Goal: Task Accomplishment & Management: Complete application form

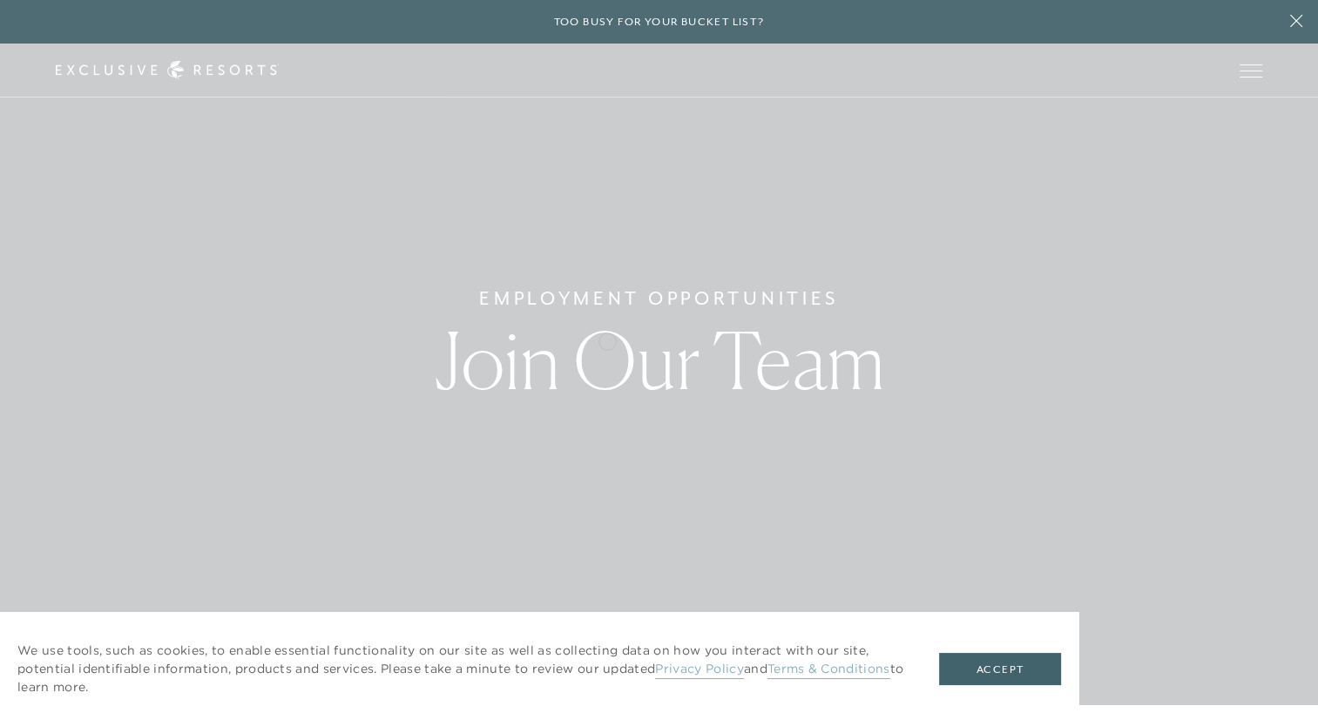
scroll to position [174, 0]
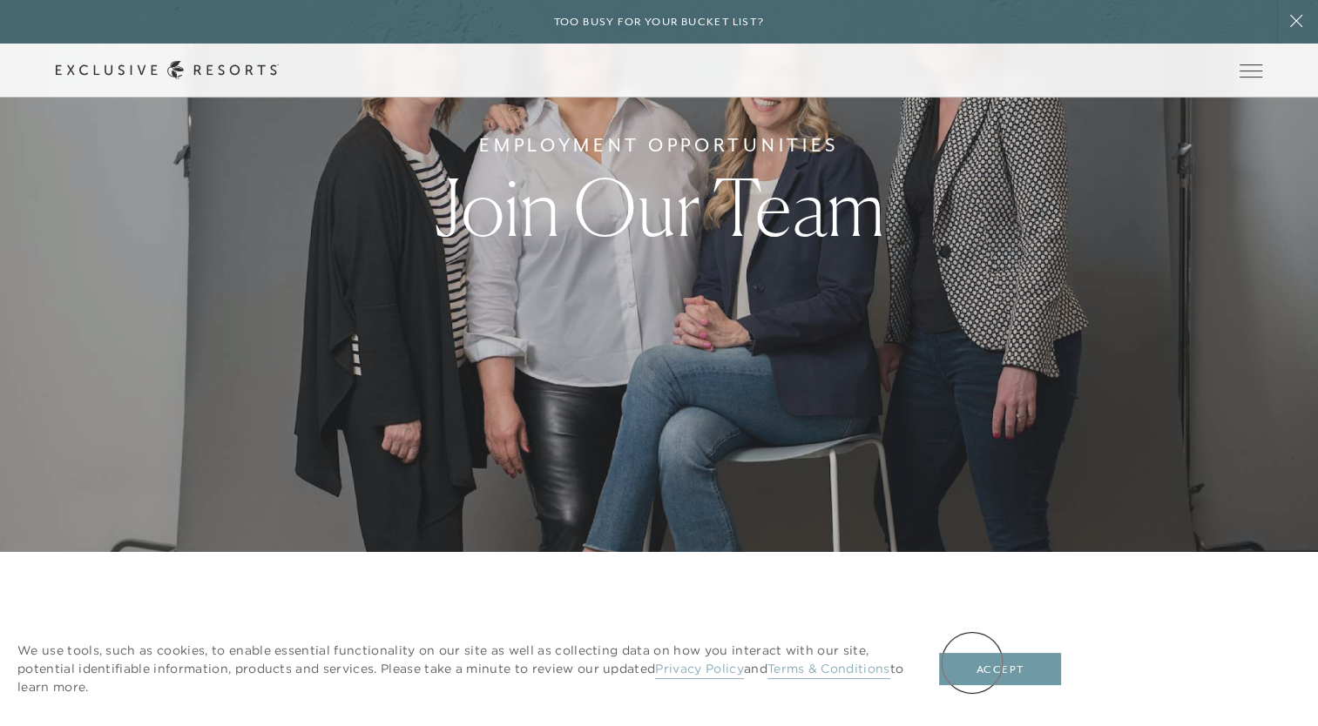
click at [973, 663] on button "Accept" at bounding box center [1000, 669] width 122 height 33
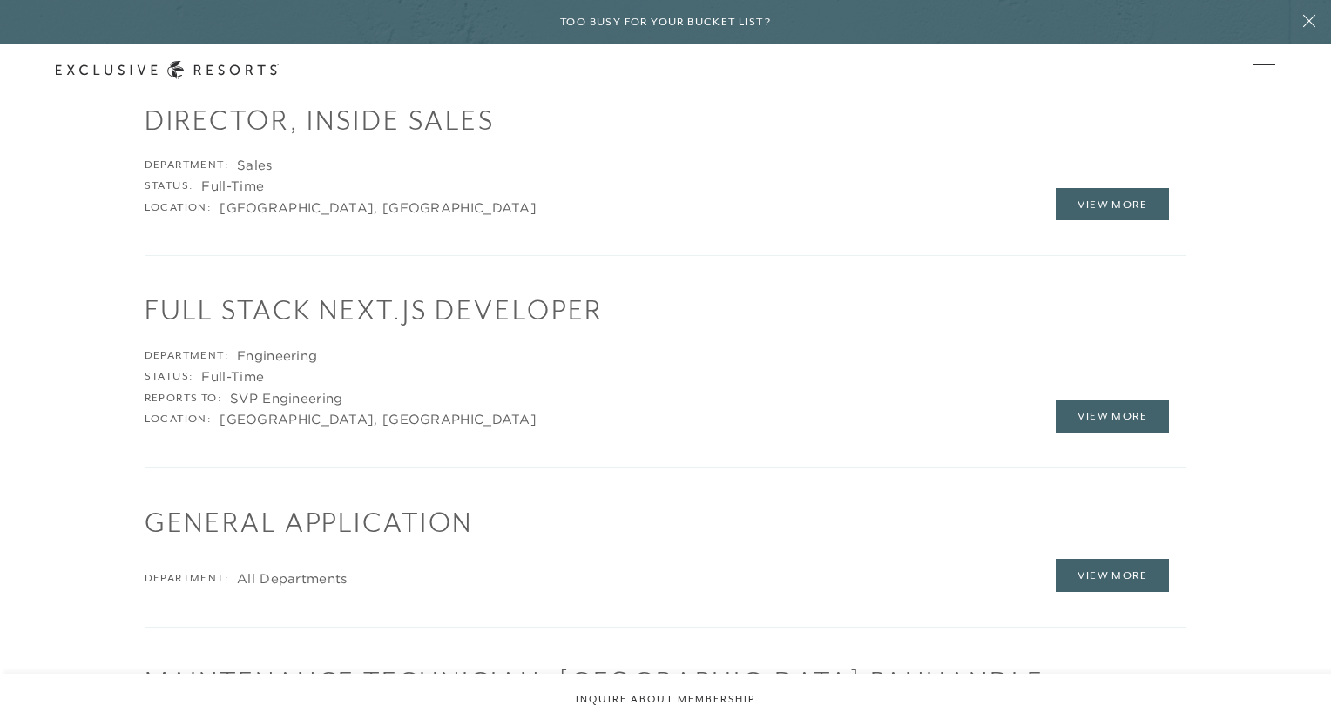
scroll to position [0, 0]
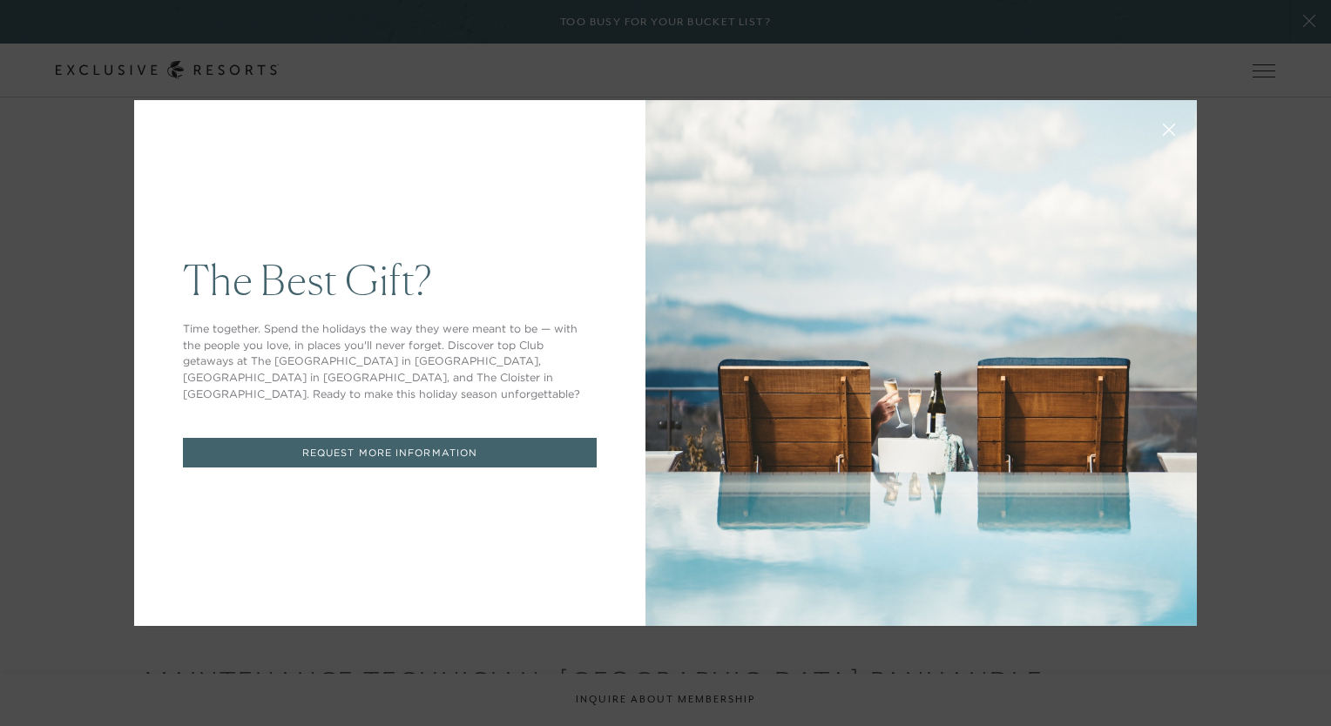
click at [1164, 131] on icon at bounding box center [1169, 130] width 11 height 11
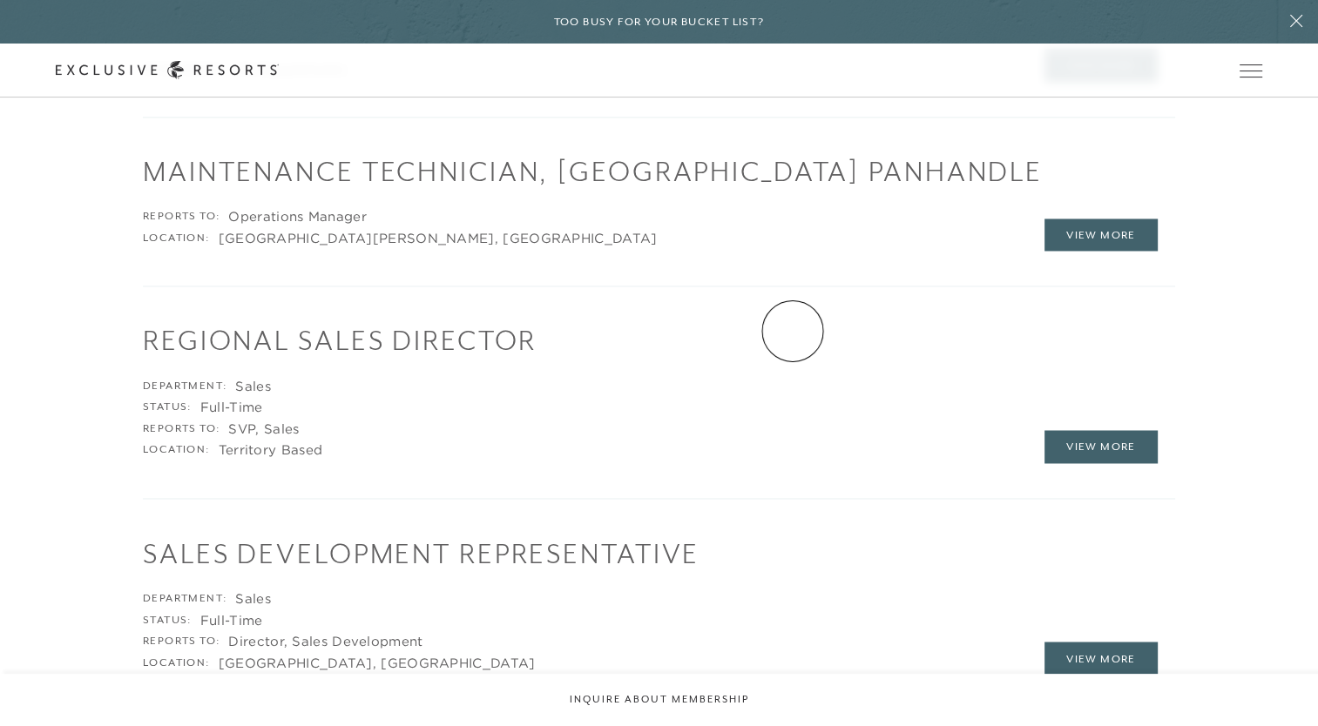
scroll to position [2874, 0]
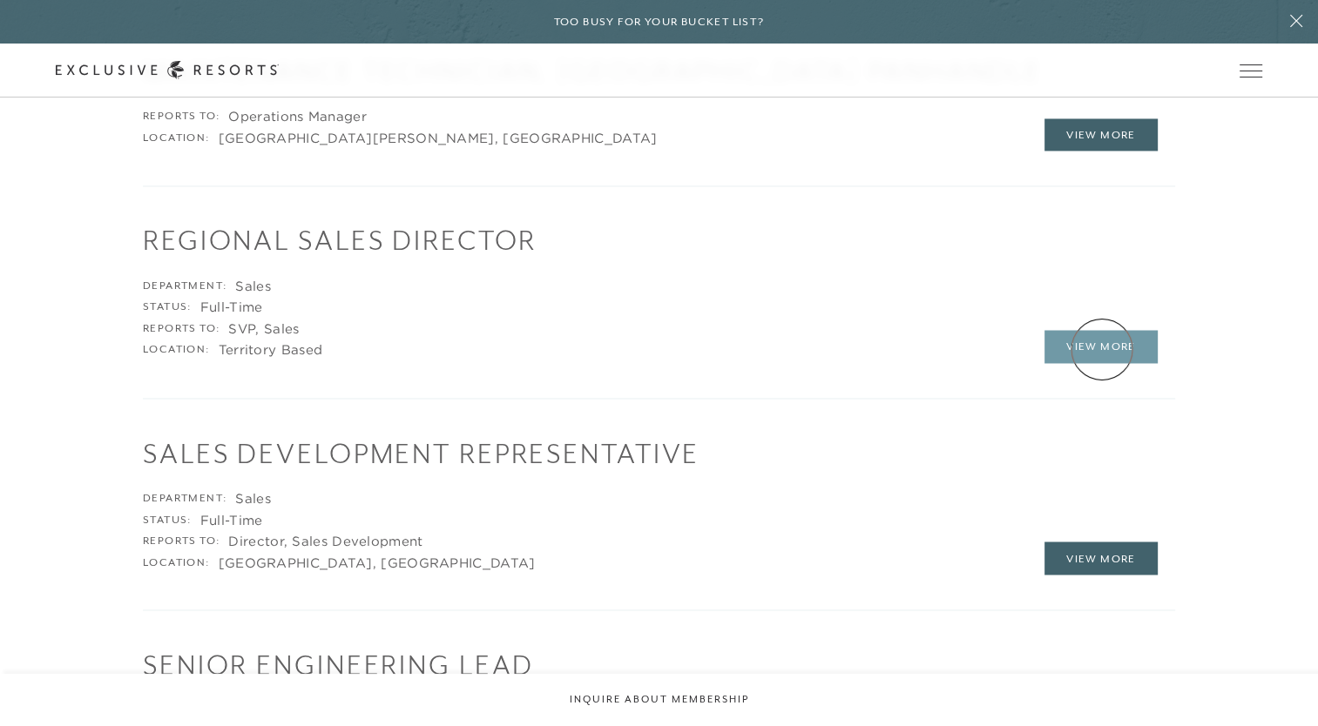
click at [1102, 349] on link "View More" at bounding box center [1100, 346] width 113 height 33
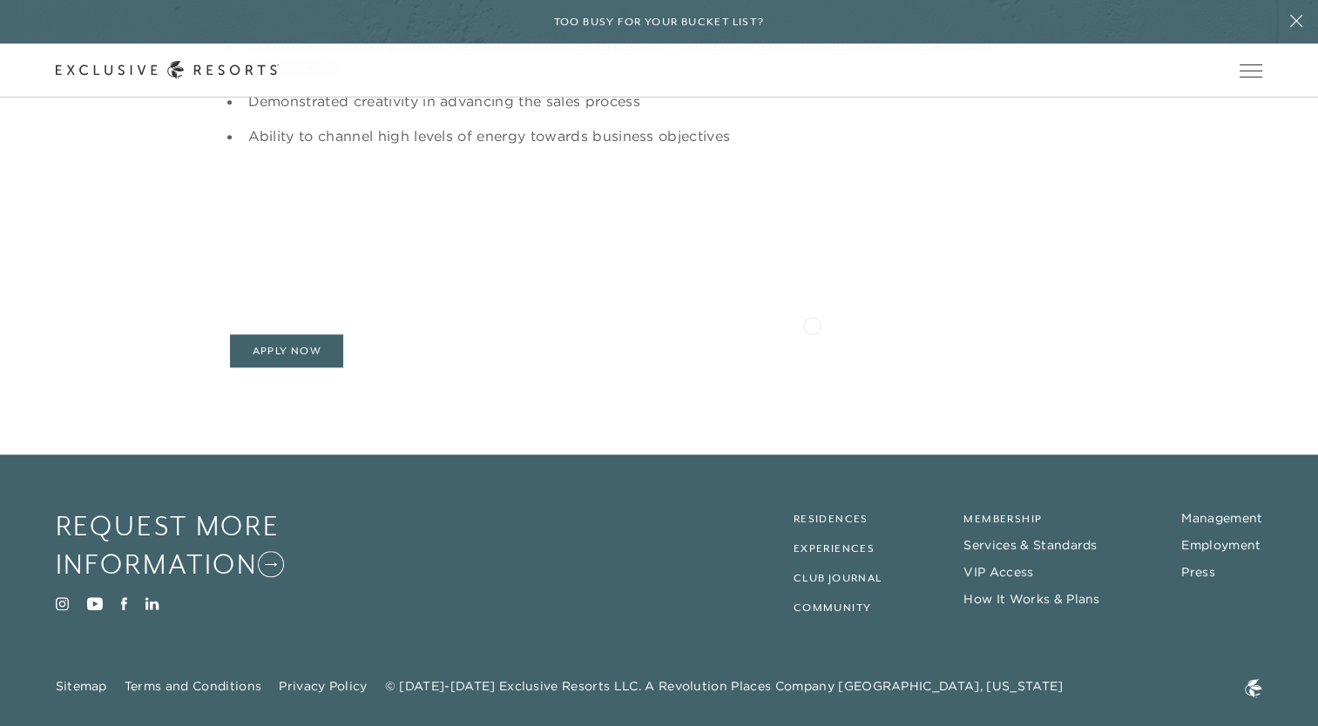
scroll to position [1742, 0]
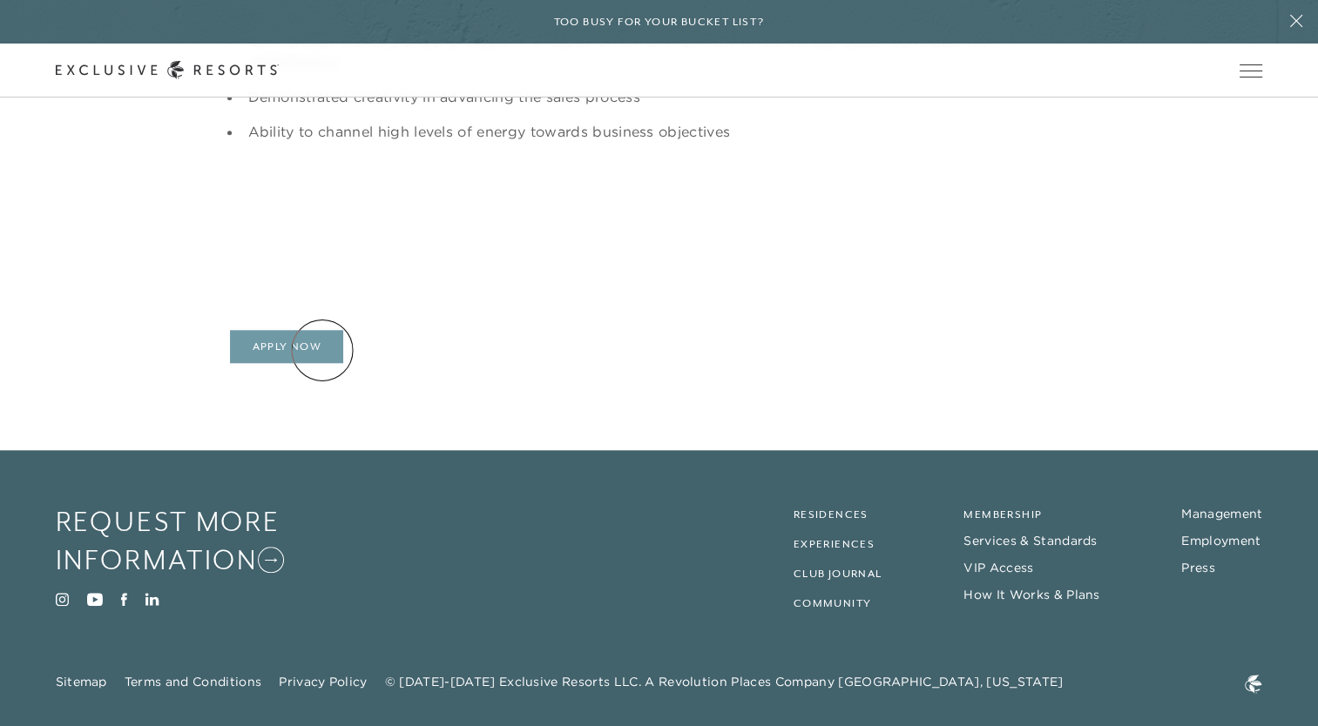
click at [322, 350] on link "Apply Now" at bounding box center [286, 346] width 113 height 33
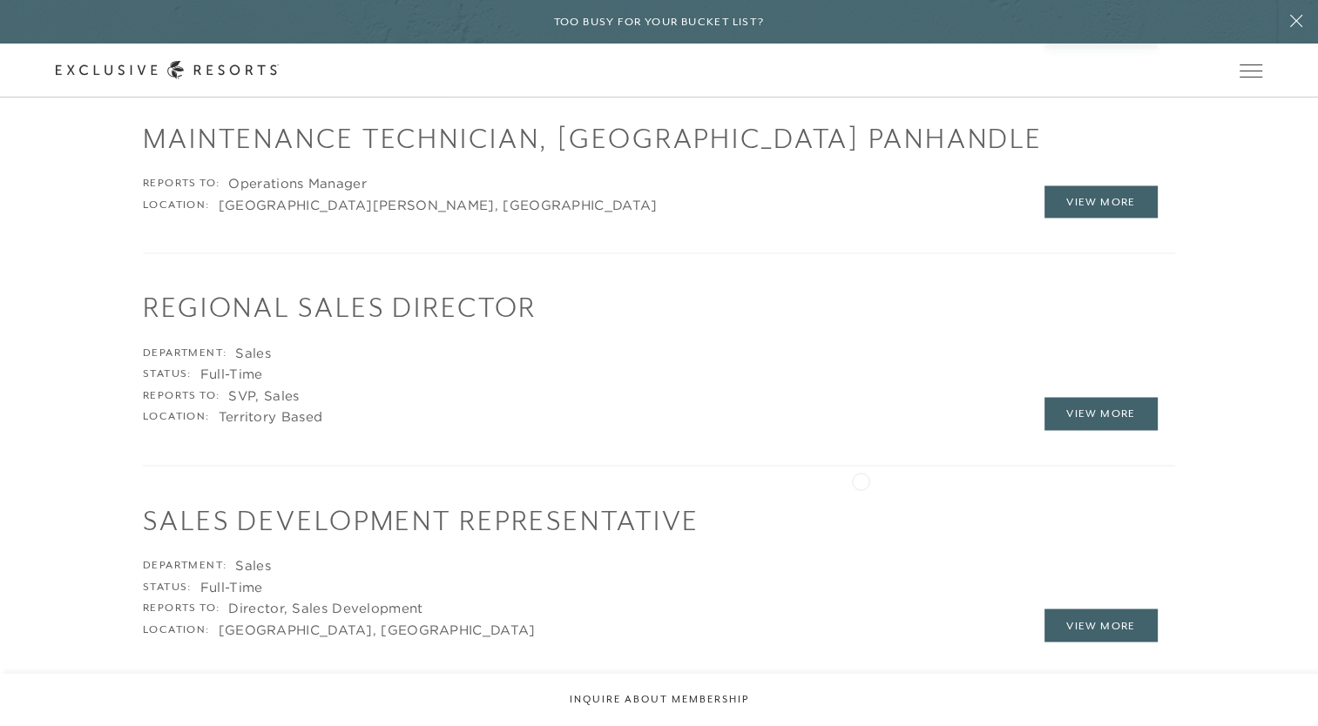
scroll to position [2874, 0]
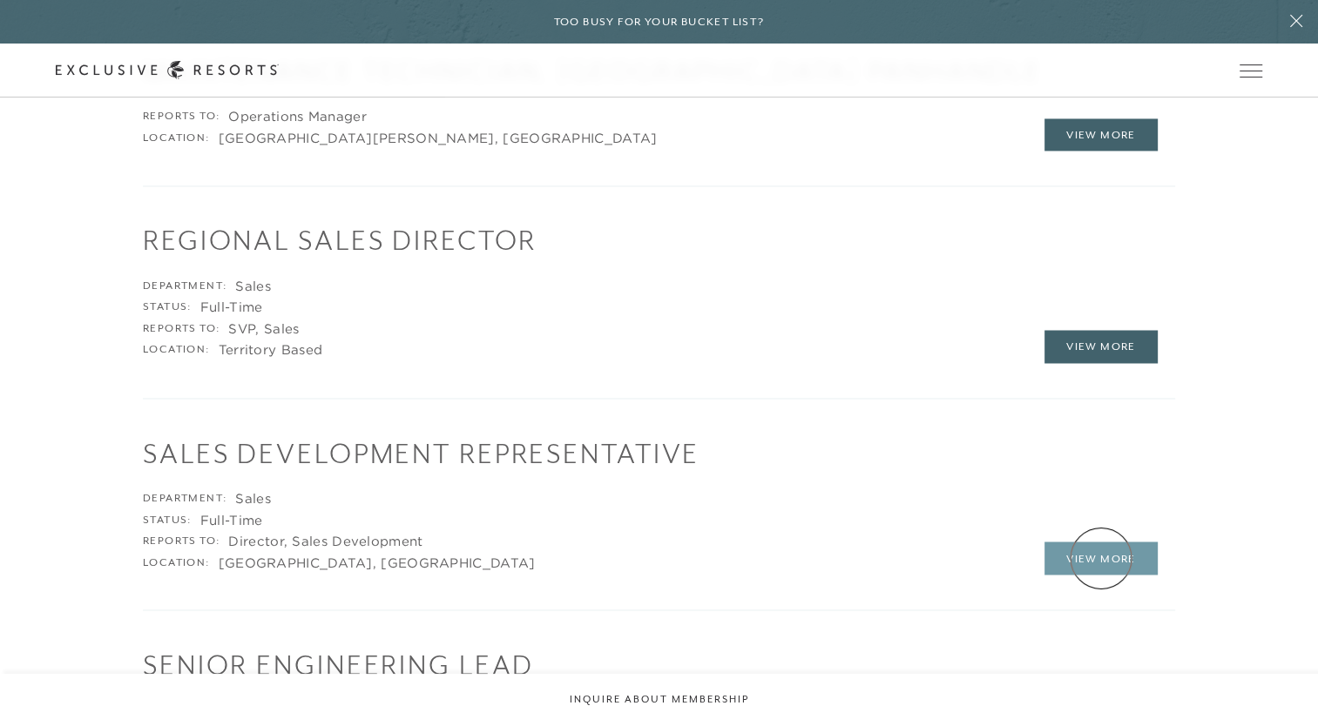
click at [1101, 558] on link "View More" at bounding box center [1100, 558] width 113 height 33
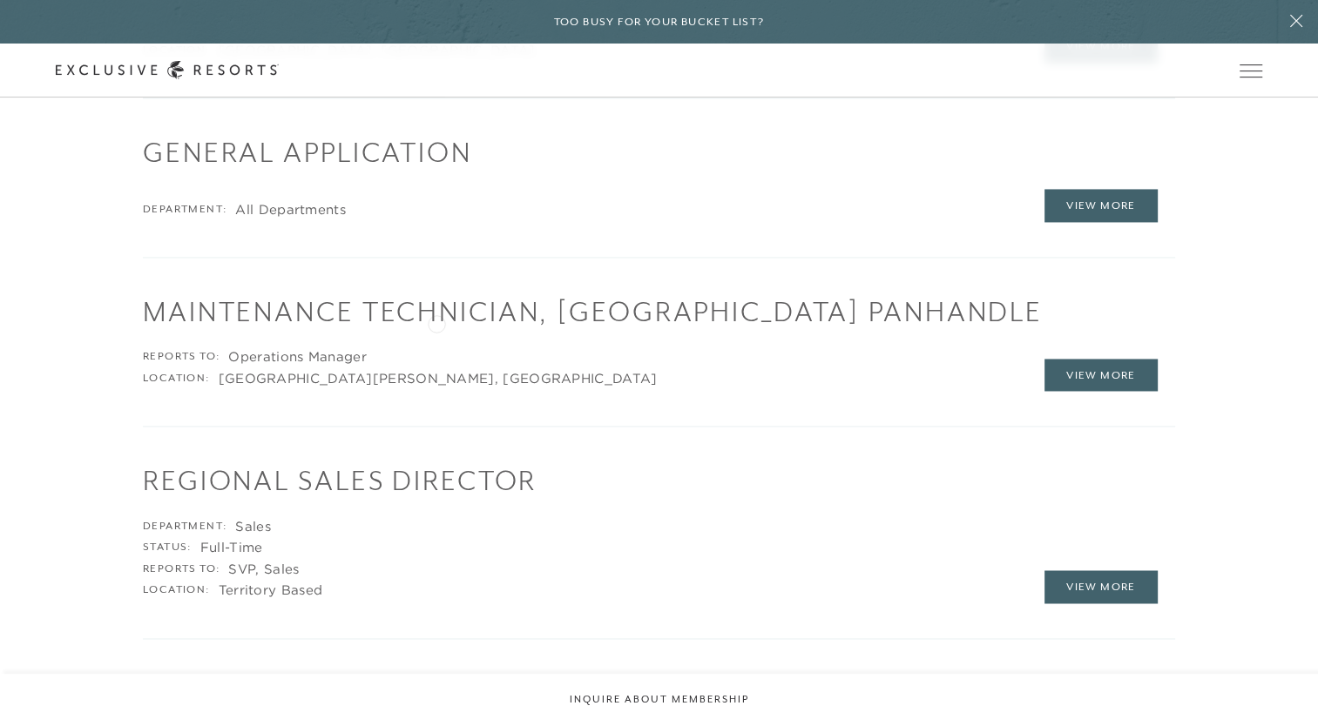
scroll to position [2729, 0]
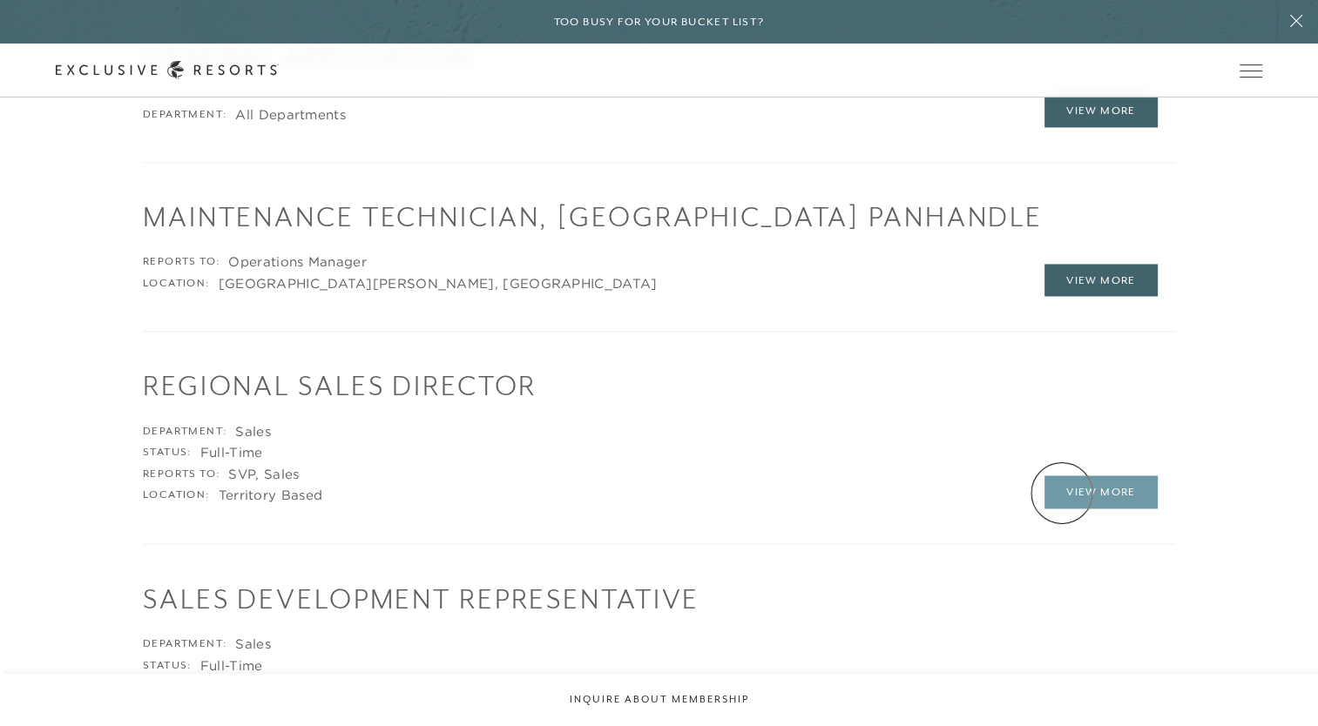
click at [1062, 493] on link "View More" at bounding box center [1100, 492] width 113 height 33
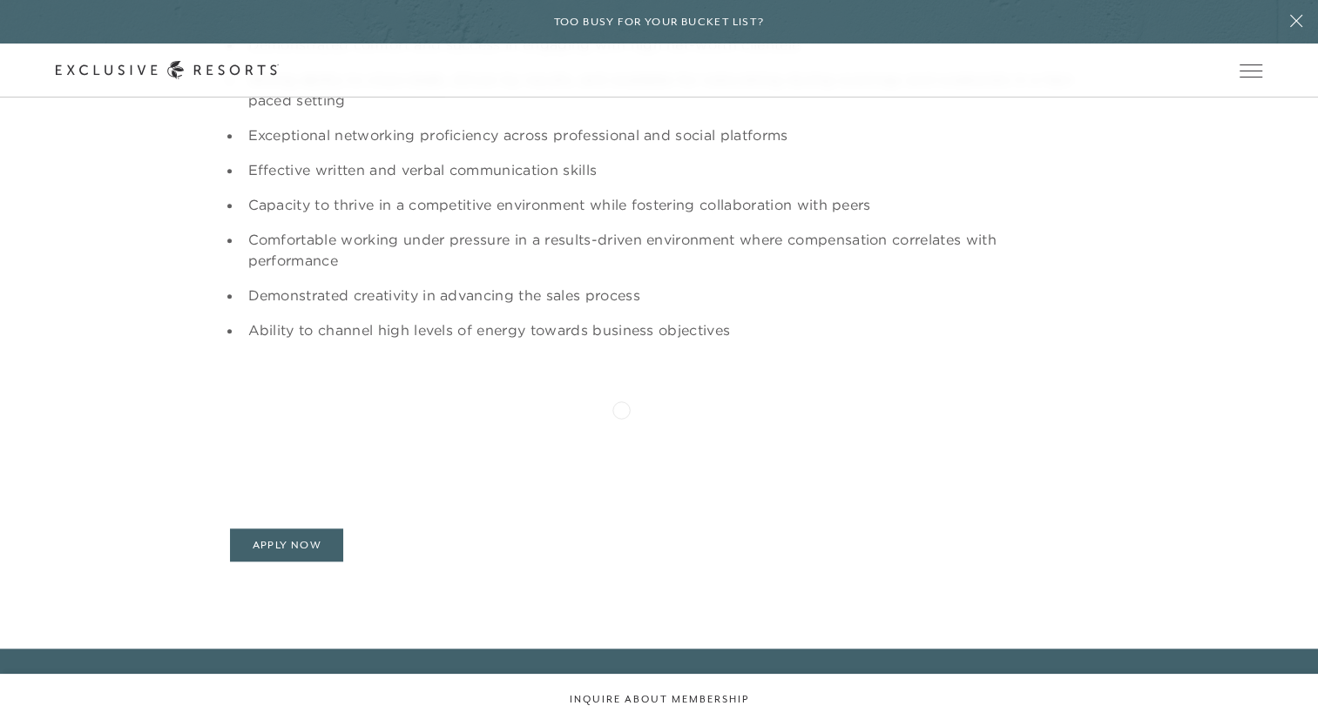
scroll to position [1655, 0]
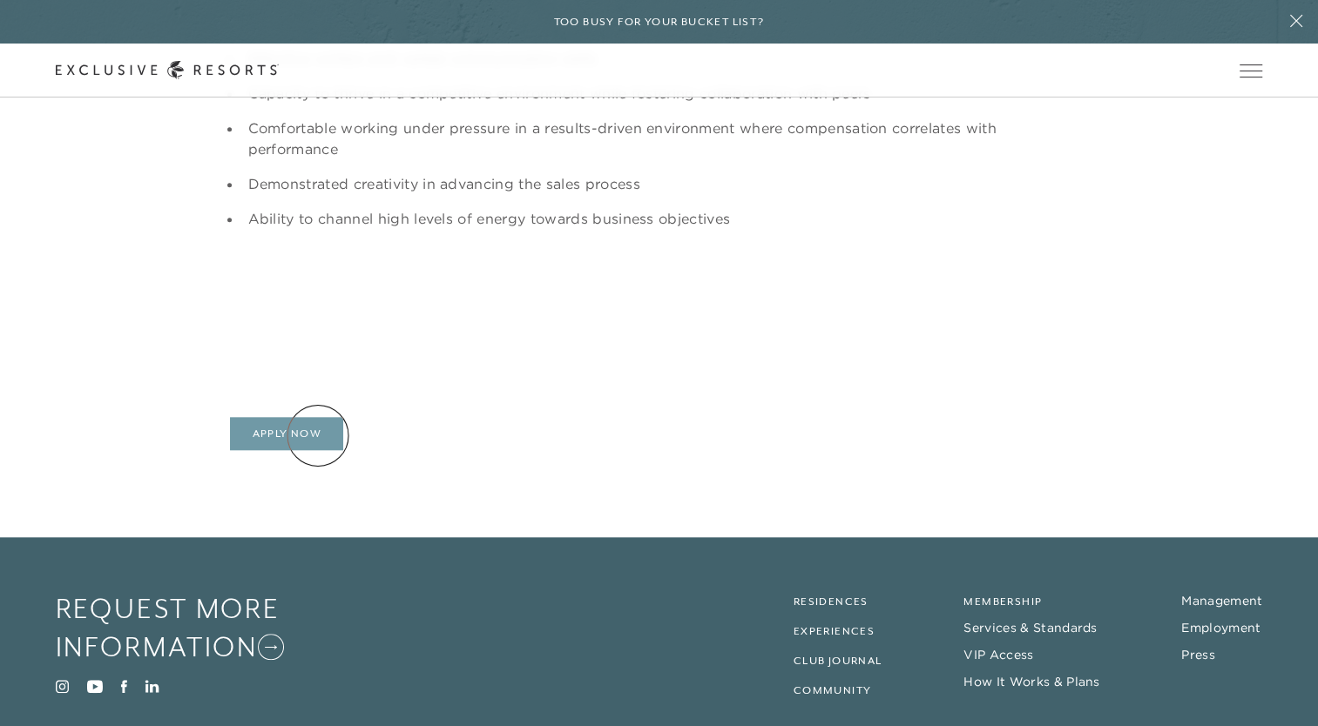
click at [307, 437] on link "Apply Now" at bounding box center [286, 433] width 113 height 33
